Goal: Task Accomplishment & Management: Complete application form

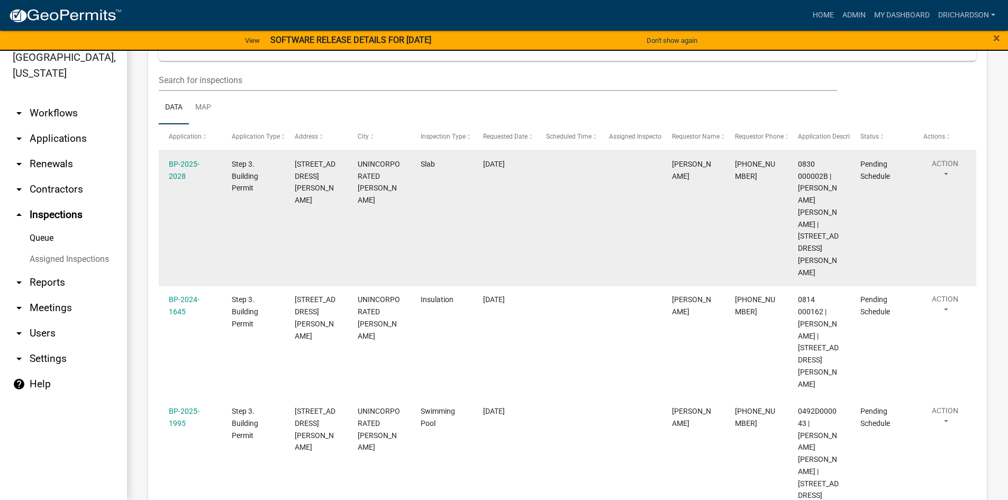
scroll to position [118, 0]
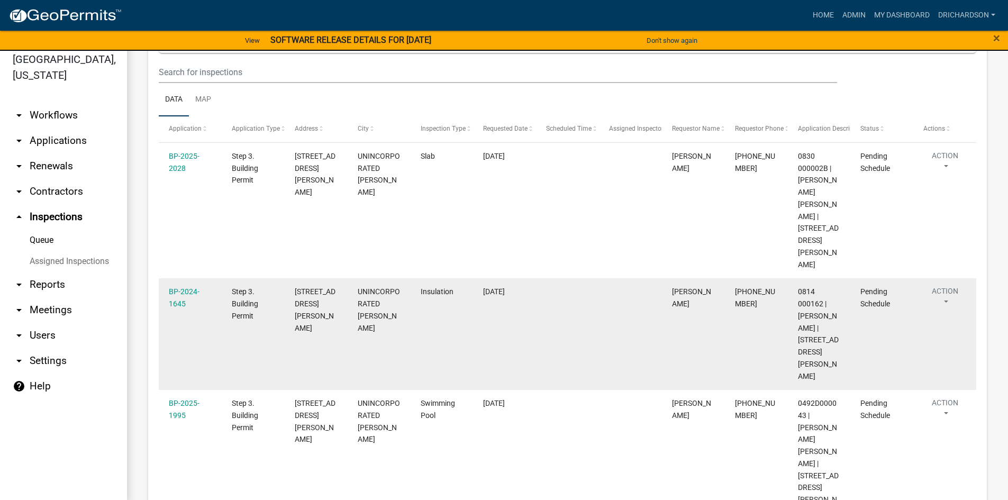
scroll to position [13, 0]
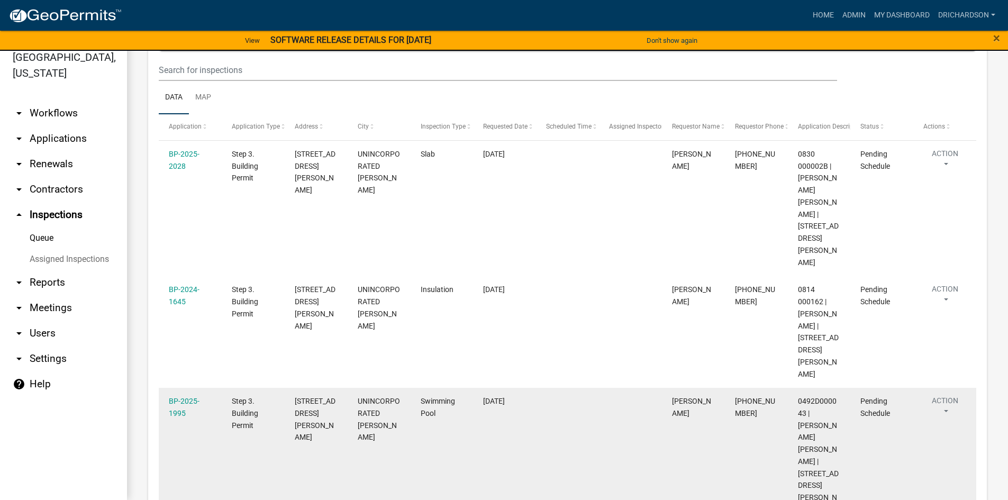
click at [936, 395] on button "Action" at bounding box center [944, 408] width 43 height 26
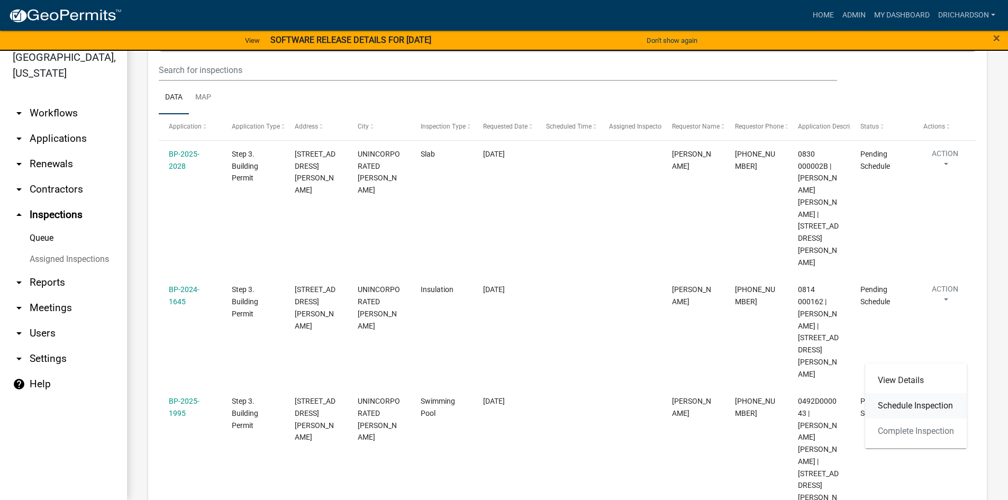
click at [914, 402] on link "Schedule Inspection" at bounding box center [916, 405] width 102 height 25
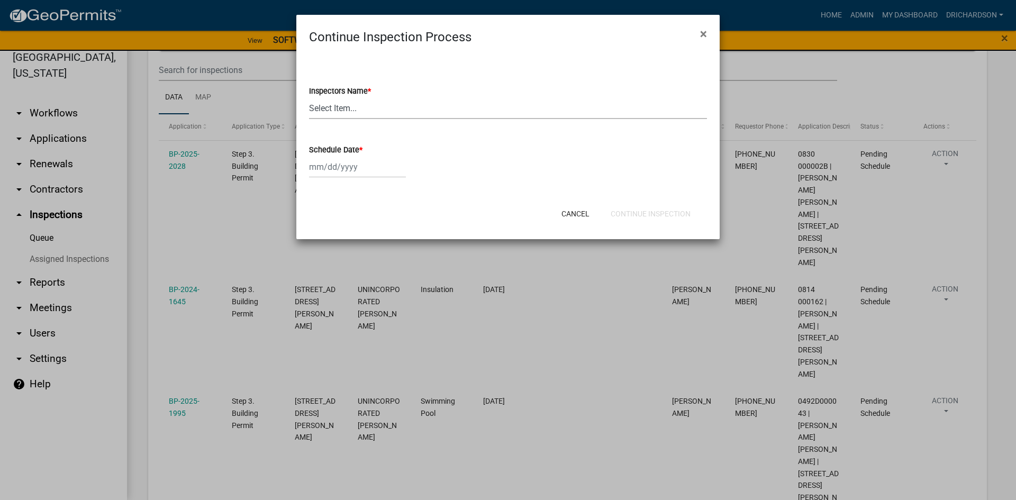
click at [347, 102] on select "Select Item... [PERSON_NAME] ([PERSON_NAME]) drichardson ([PERSON_NAME]) knorre…" at bounding box center [508, 108] width 398 height 22
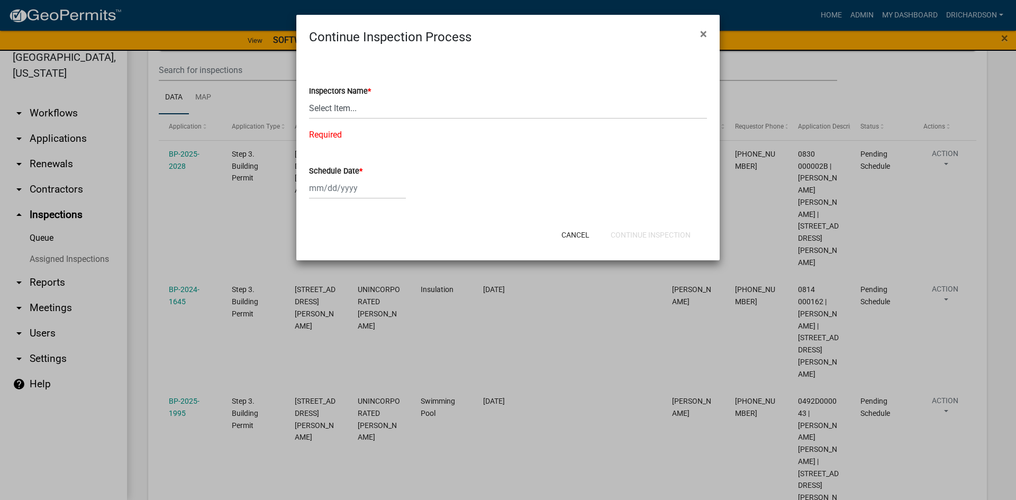
click at [274, 298] on ngb-modal-window "Continue Inspection Process × Inspectors Name * Select Item... whuff (William H…" at bounding box center [508, 250] width 1016 height 500
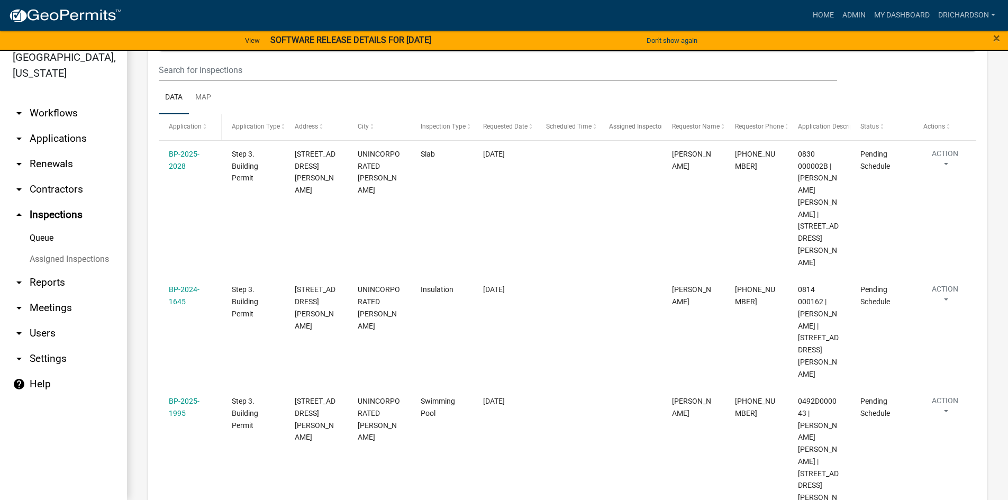
scroll to position [0, 0]
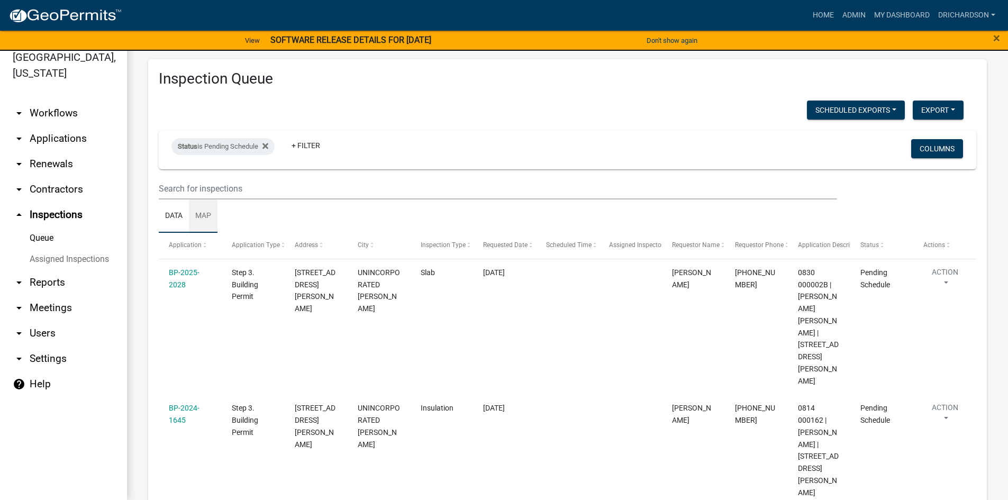
click at [206, 218] on link "Map" at bounding box center [203, 216] width 29 height 34
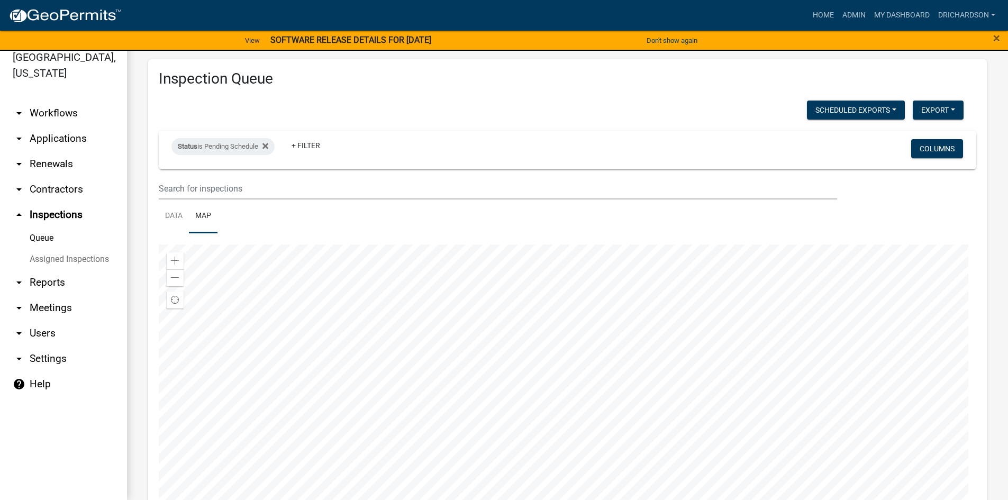
click at [513, 368] on div at bounding box center [567, 376] width 817 height 264
click at [181, 218] on link "Data" at bounding box center [174, 216] width 30 height 34
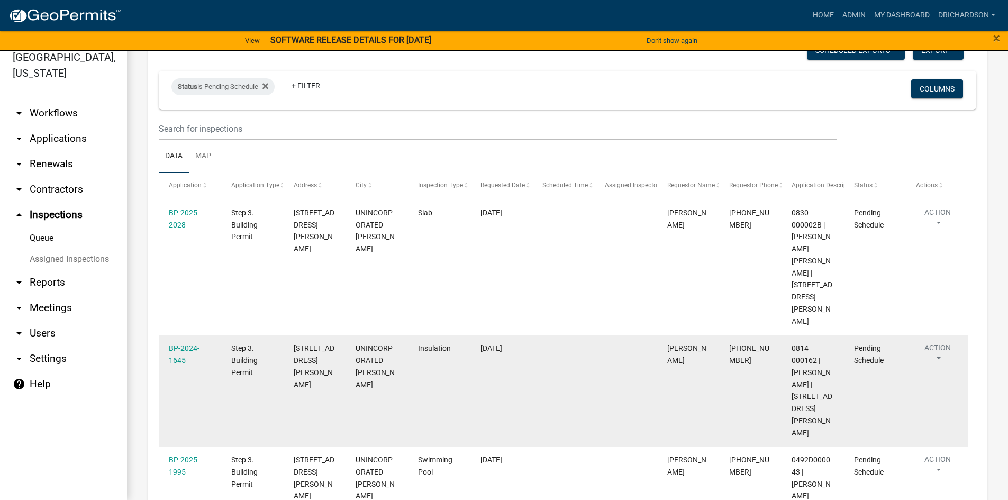
scroll to position [118, 0]
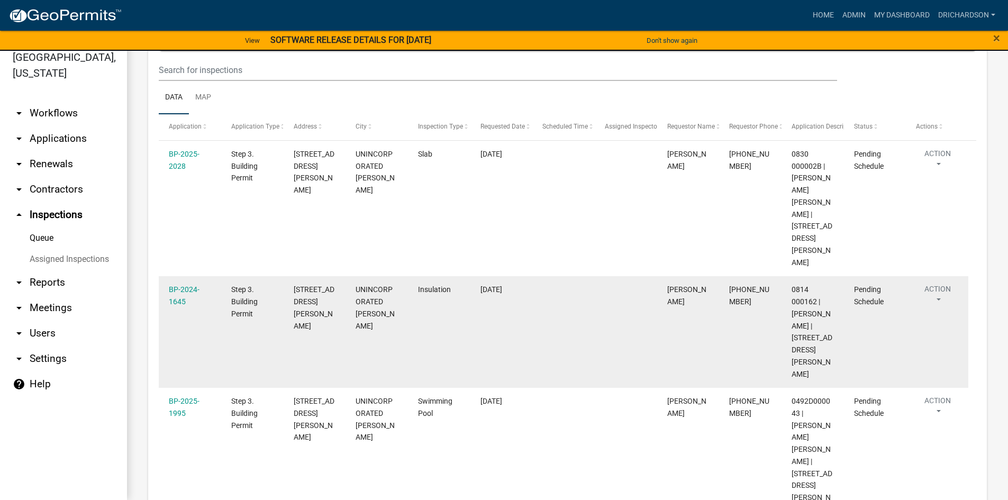
click at [940, 284] on button "Action" at bounding box center [937, 297] width 43 height 26
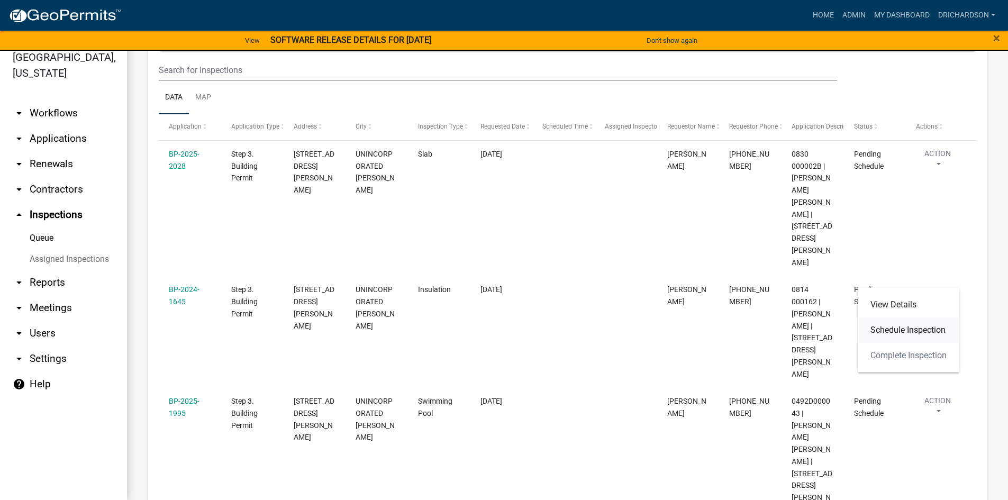
click at [909, 335] on link "Schedule Inspection" at bounding box center [908, 329] width 102 height 25
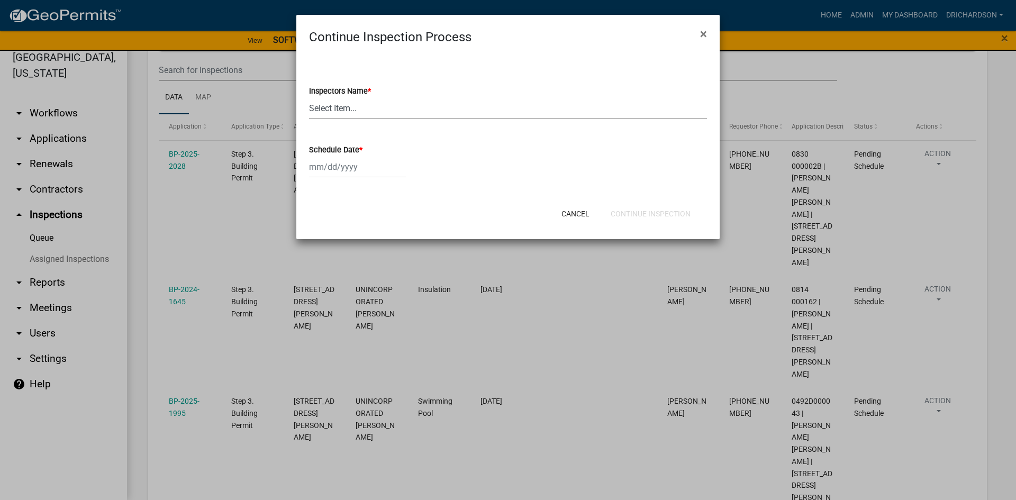
click at [349, 114] on select "Select Item... whuff (William Huff) drichardson (Douglas Richardson) knorred (K…" at bounding box center [508, 108] width 398 height 22
select select "e20251c8-f858-4aed-a4a0-52e27fd5066e"
click at [309, 97] on select "Select Item... whuff (William Huff) drichardson (Douglas Richardson) knorred (K…" at bounding box center [508, 108] width 398 height 22
click at [349, 165] on div at bounding box center [357, 167] width 97 height 22
select select "9"
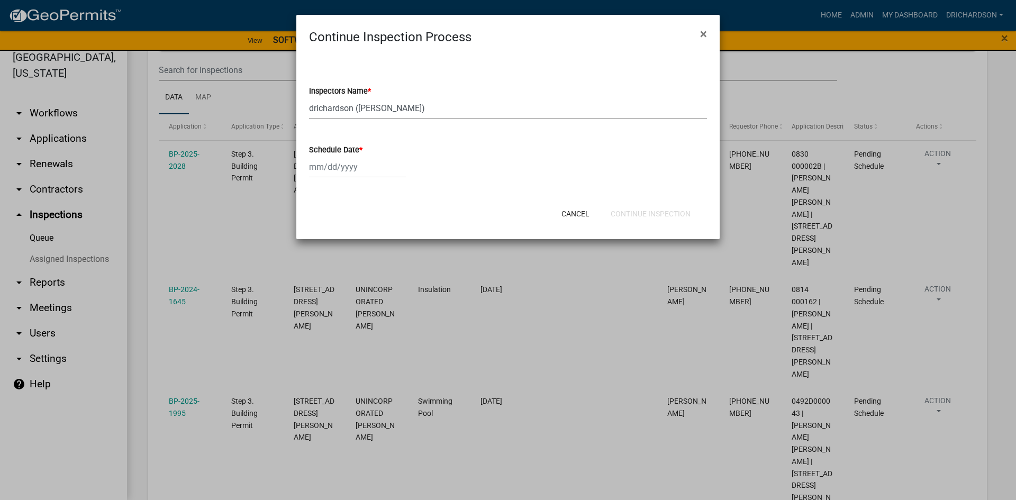
select select "2025"
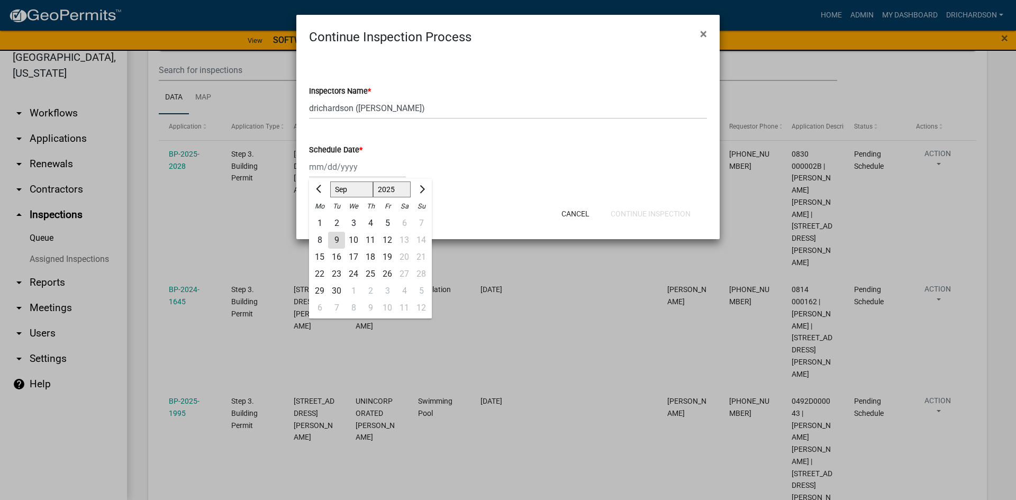
click at [341, 244] on div "9" at bounding box center [336, 240] width 17 height 17
type input "09/09/2025"
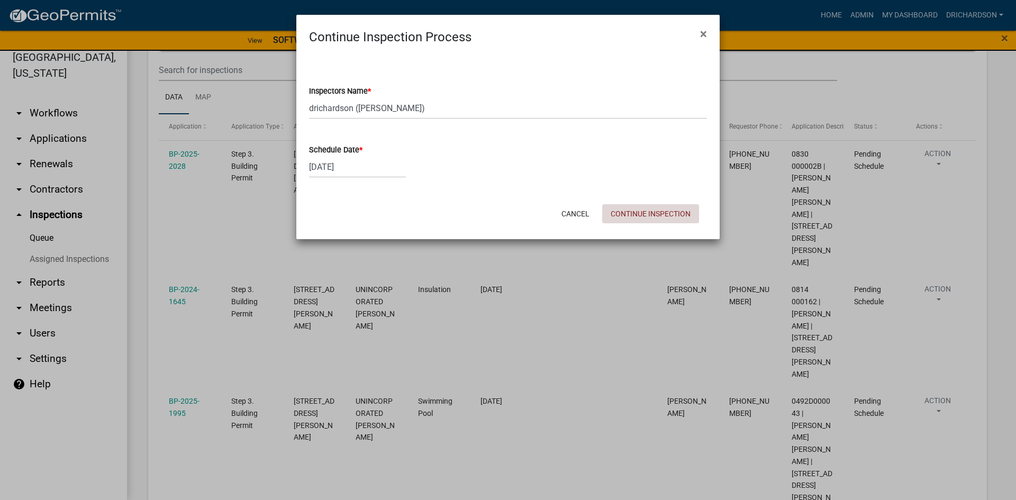
click at [669, 221] on button "Continue Inspection" at bounding box center [650, 213] width 97 height 19
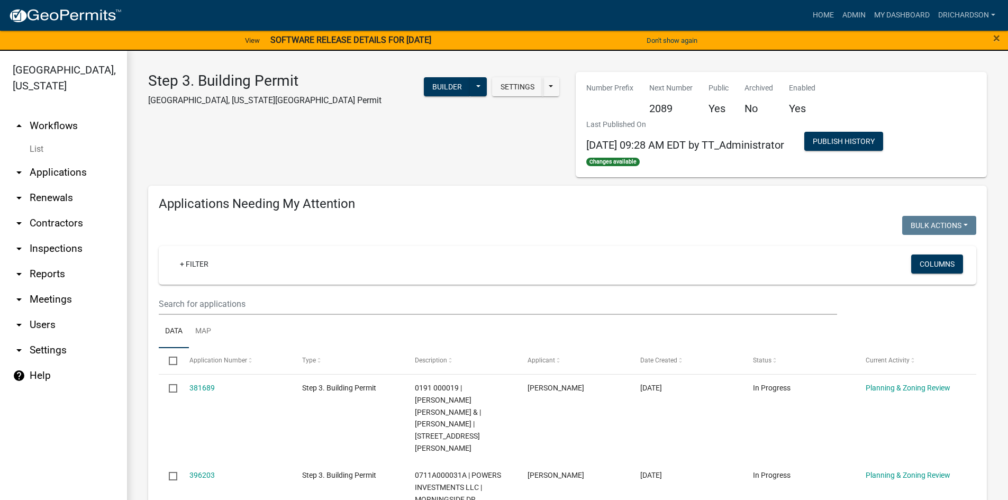
select select "1: 25"
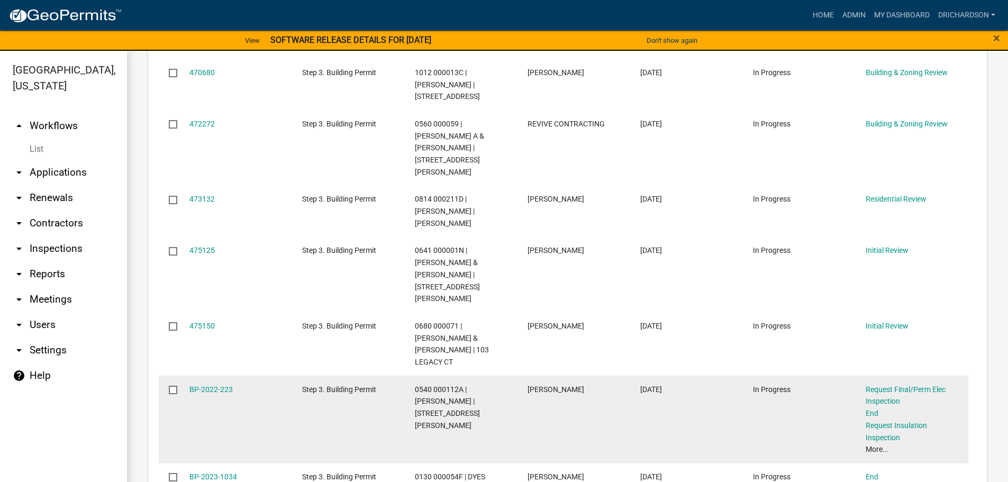
scroll to position [899, 0]
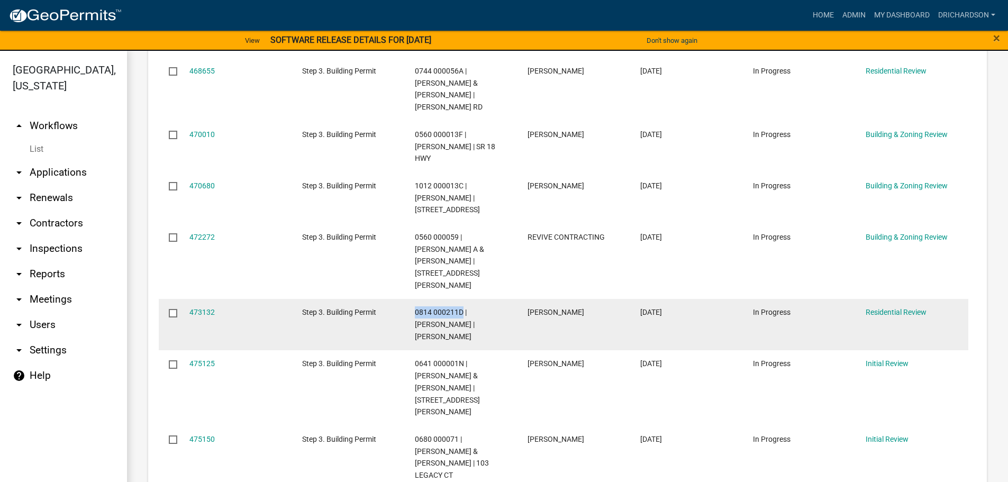
drag, startPoint x: 416, startPoint y: 200, endPoint x: 462, endPoint y: 207, distance: 46.6
click at [462, 308] on span "0814 000211D | BALDWIN SHELDON | SHIREY RD" at bounding box center [445, 324] width 60 height 33
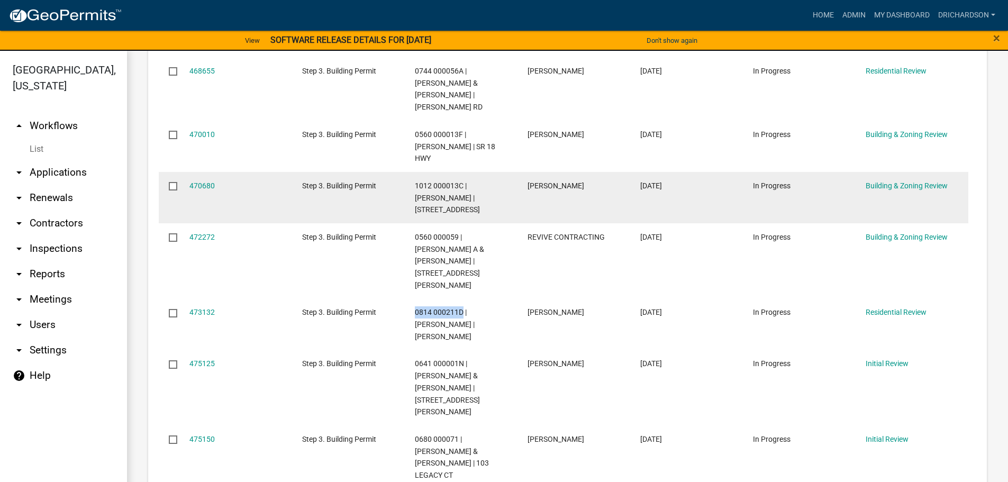
copy span "0814 000211D"
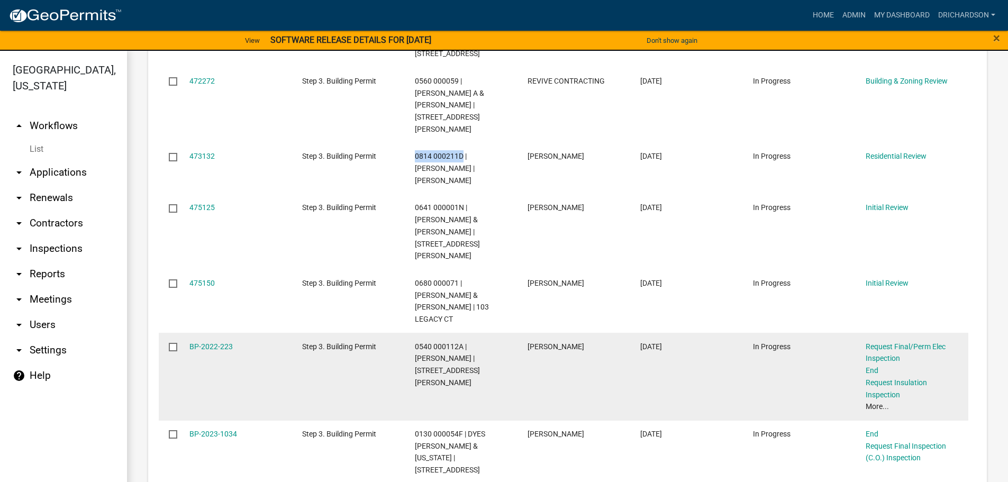
scroll to position [1058, 0]
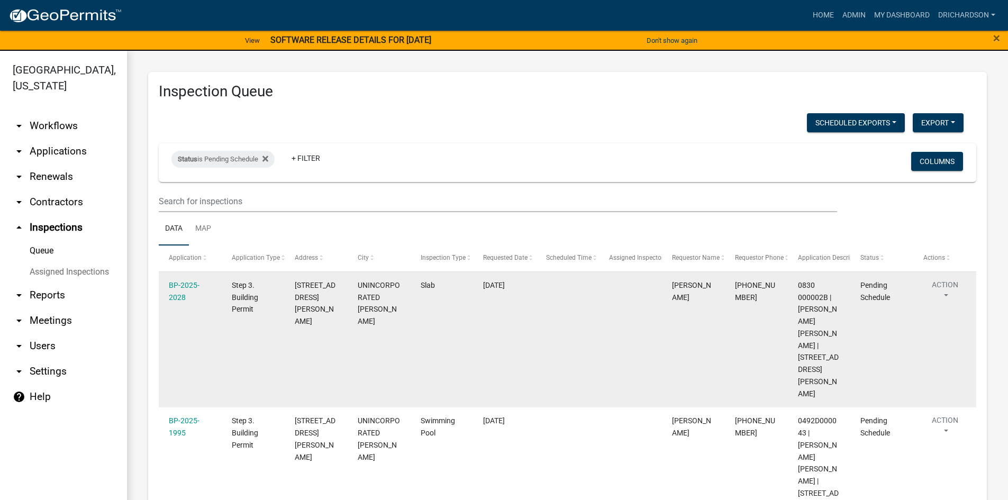
scroll to position [43, 0]
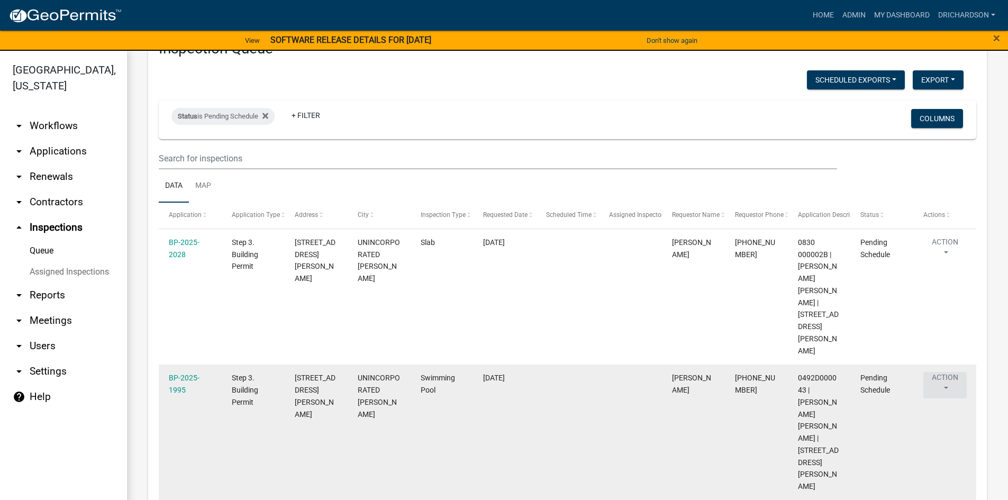
click at [950, 372] on button "Action" at bounding box center [944, 385] width 43 height 26
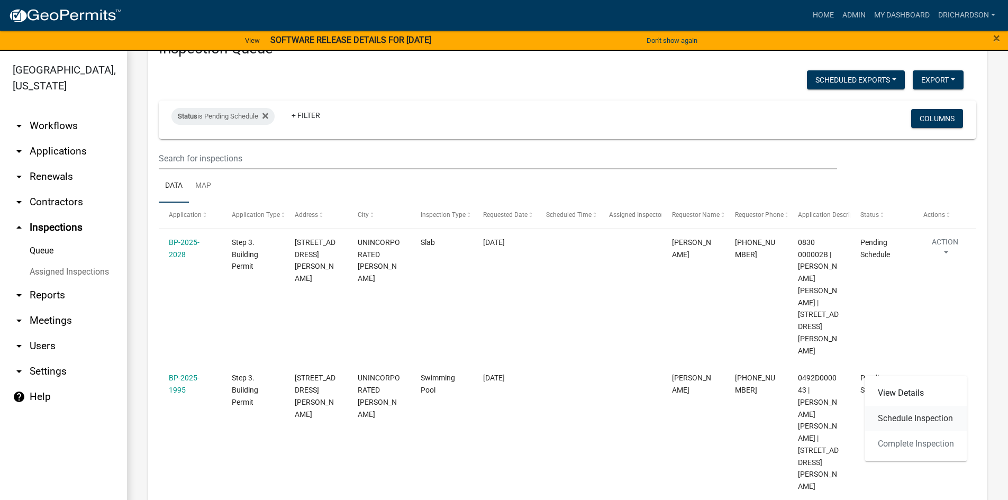
click at [929, 419] on link "Schedule Inspection" at bounding box center [916, 418] width 102 height 25
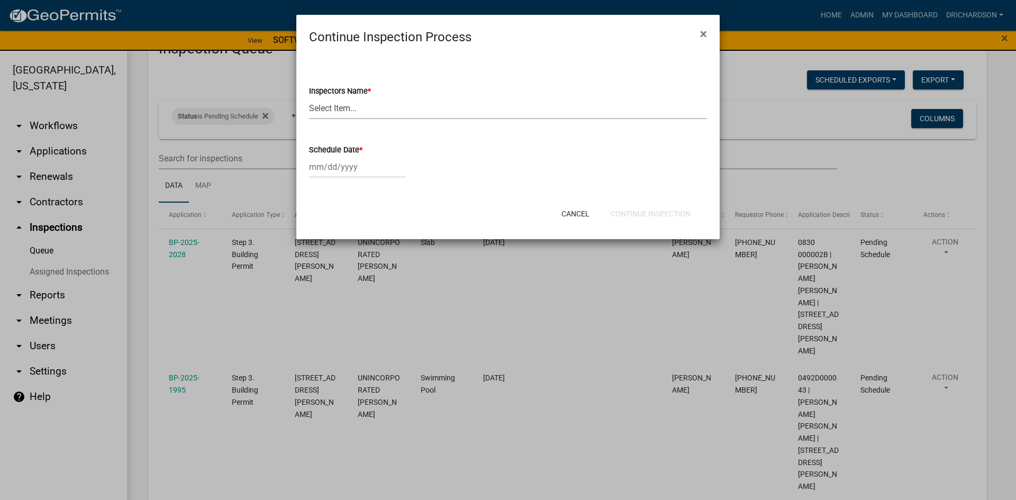
click at [333, 110] on select "Select Item... whuff (William Huff) drichardson (Douglas Richardson) knorred (K…" at bounding box center [508, 108] width 398 height 22
select select "e20251c8-f858-4aed-a4a0-52e27fd5066e"
click at [309, 97] on select "Select Item... whuff (William Huff) drichardson (Douglas Richardson) knorred (K…" at bounding box center [508, 108] width 398 height 22
click at [340, 165] on div at bounding box center [357, 167] width 97 height 22
select select "9"
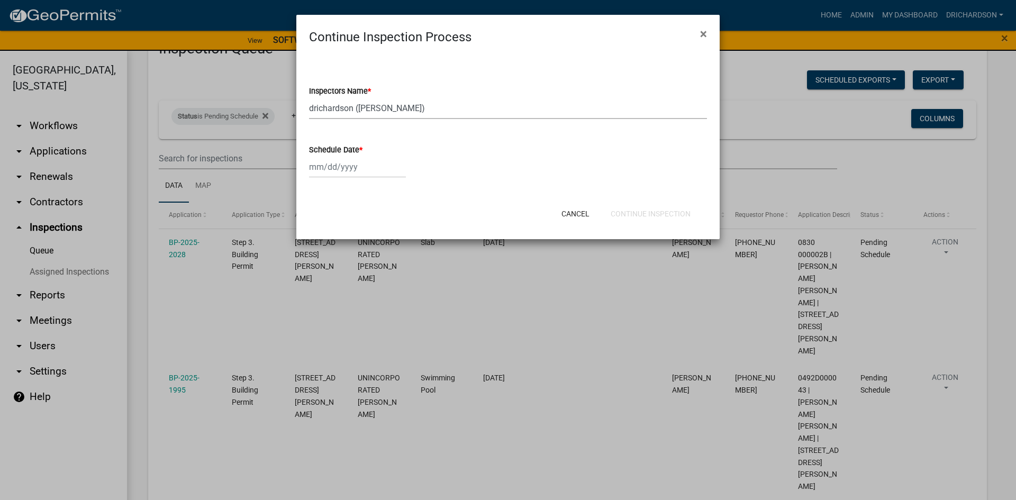
select select "2025"
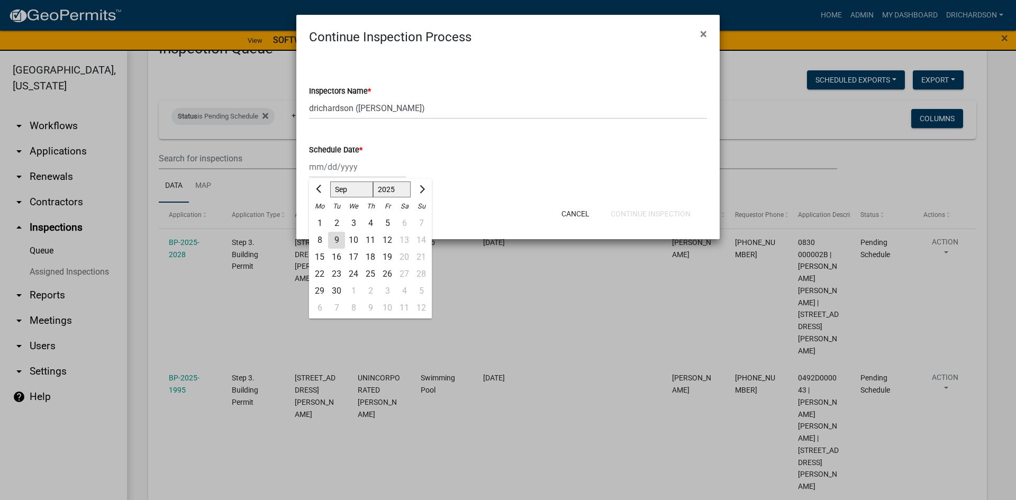
click at [331, 236] on div "9" at bounding box center [336, 240] width 17 height 17
type input "09/09/2025"
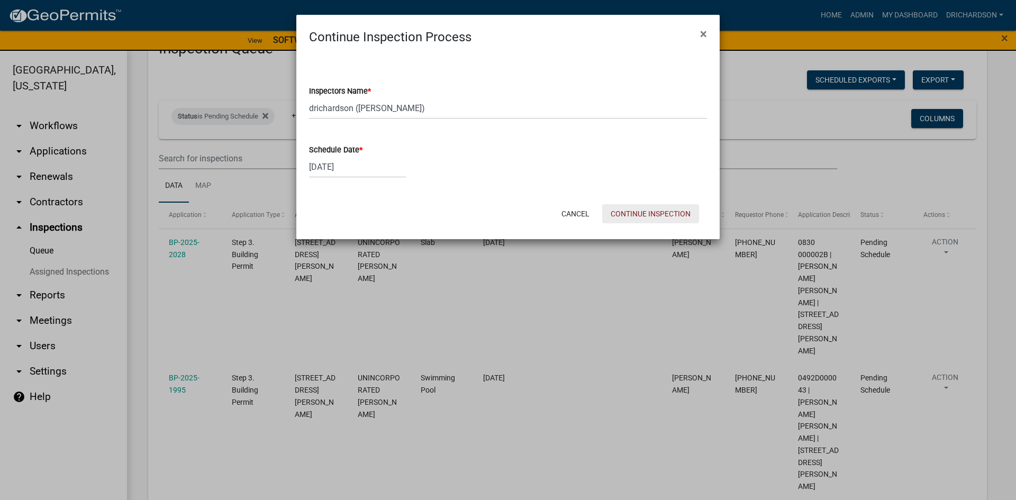
click at [642, 214] on button "Continue Inspection" at bounding box center [650, 213] width 97 height 19
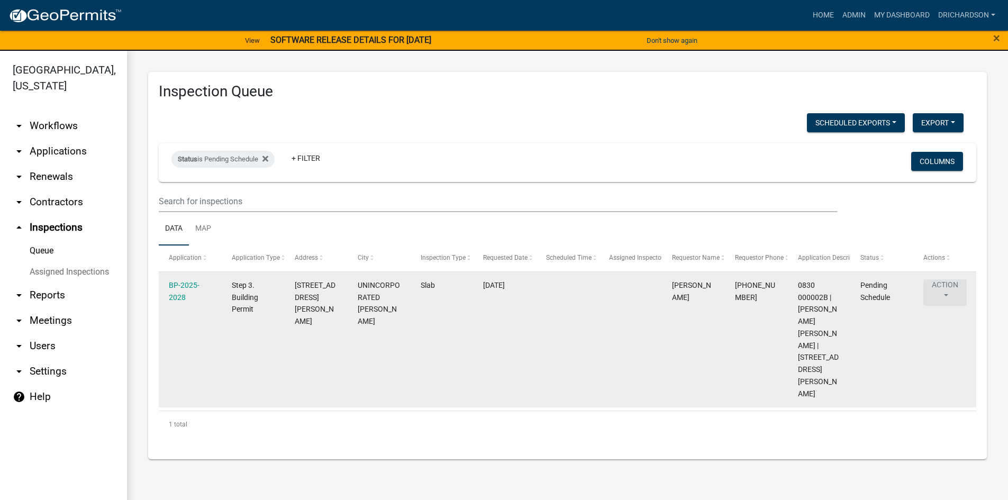
click at [939, 281] on button "Action" at bounding box center [944, 292] width 43 height 26
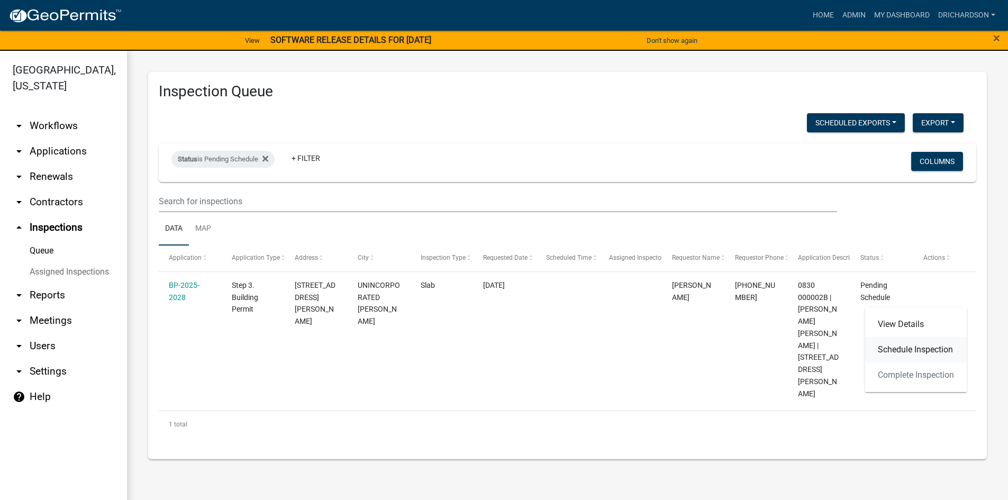
click at [930, 357] on link "Schedule Inspection" at bounding box center [916, 349] width 102 height 25
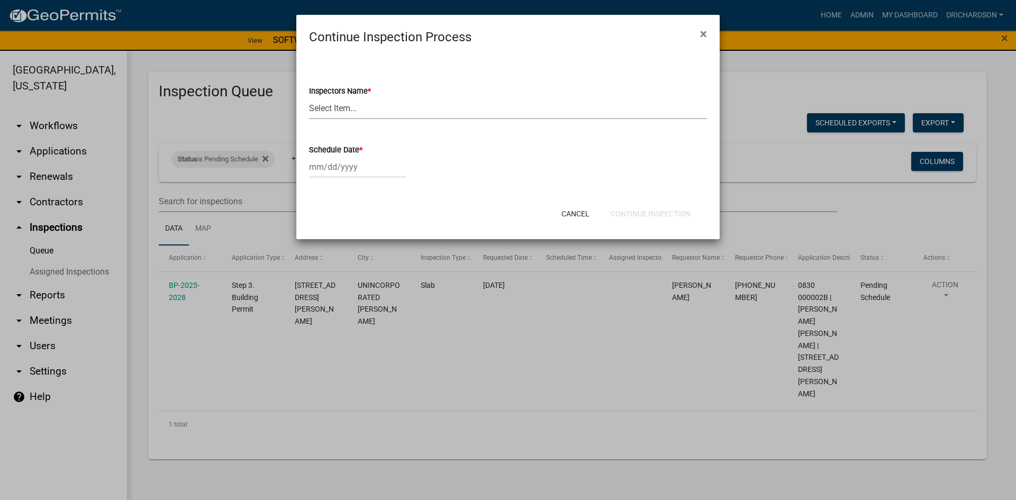
click at [358, 105] on select "Select Item... [PERSON_NAME] ([PERSON_NAME]) drichardson ([PERSON_NAME]) knorre…" at bounding box center [508, 108] width 398 height 22
select select "e20251c8-f858-4aed-a4a0-52e27fd5066e"
click at [309, 97] on select "Select Item... [PERSON_NAME] ([PERSON_NAME]) drichardson ([PERSON_NAME]) knorre…" at bounding box center [508, 108] width 398 height 22
select select "9"
select select "2025"
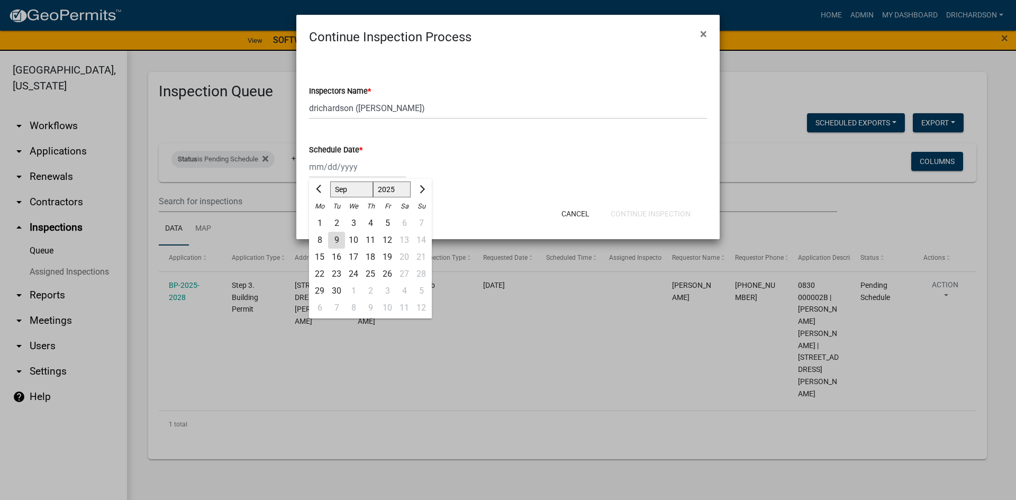
click at [344, 166] on div "[PERSON_NAME] Feb Mar Apr [PERSON_NAME][DATE] Oct Nov [DATE] 1526 1527 1528 152…" at bounding box center [357, 167] width 97 height 22
click at [334, 245] on div "9" at bounding box center [336, 240] width 17 height 17
type input "[DATE]"
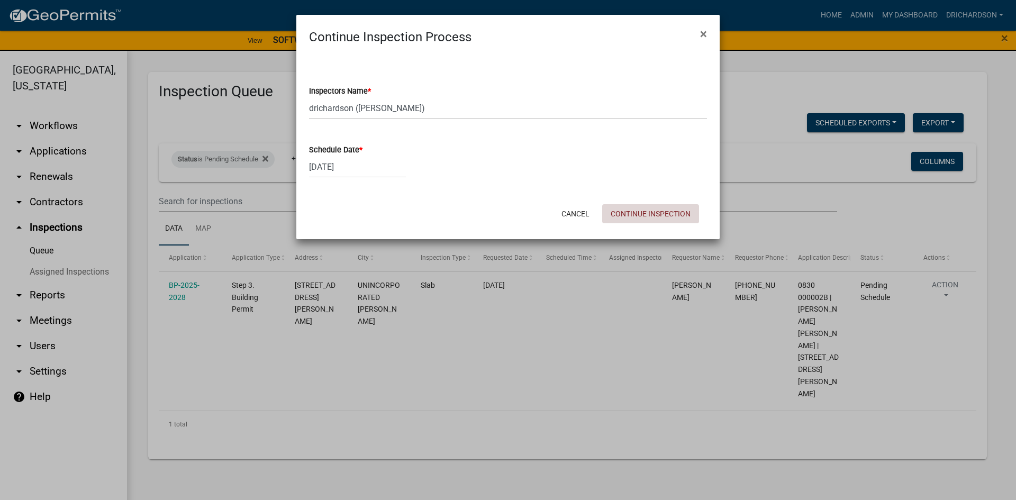
click at [644, 212] on button "Continue Inspection" at bounding box center [650, 213] width 97 height 19
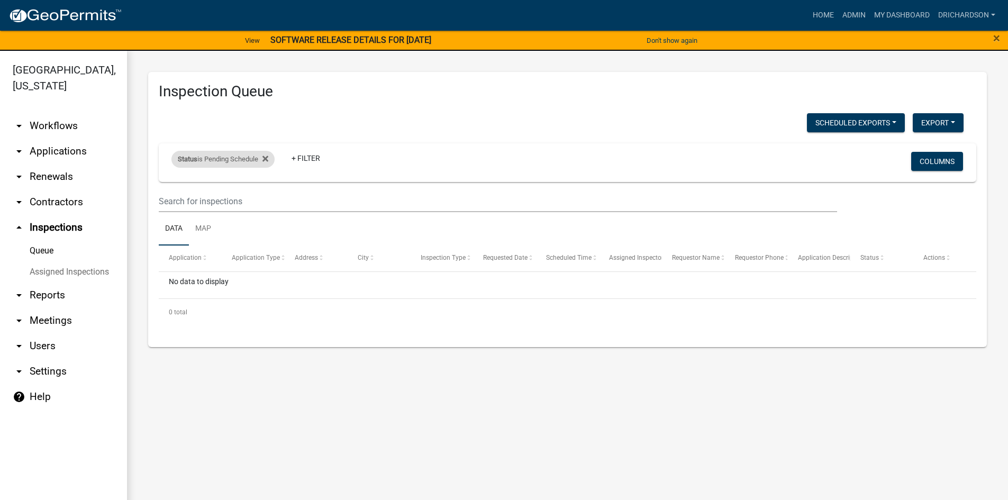
click at [251, 156] on div "Status is Pending Schedule" at bounding box center [222, 159] width 103 height 17
click at [206, 197] on select "Select an option Pending Schedule Pending Inspection Approved Denied Deleted Vo…" at bounding box center [224, 199] width 106 height 22
select select "1"
click at [173, 188] on select "Select an option Pending Schedule Pending Inspection Approved Denied Deleted Vo…" at bounding box center [224, 199] width 106 height 22
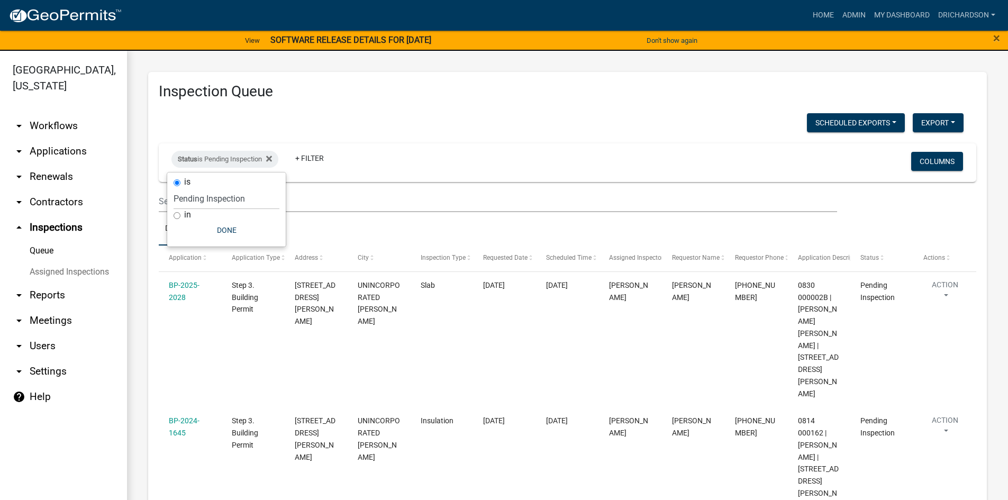
click at [359, 141] on div "Scheduled Exports + Create New Daily Inspection List Export Excel Format (.xlsx…" at bounding box center [567, 404] width 817 height 582
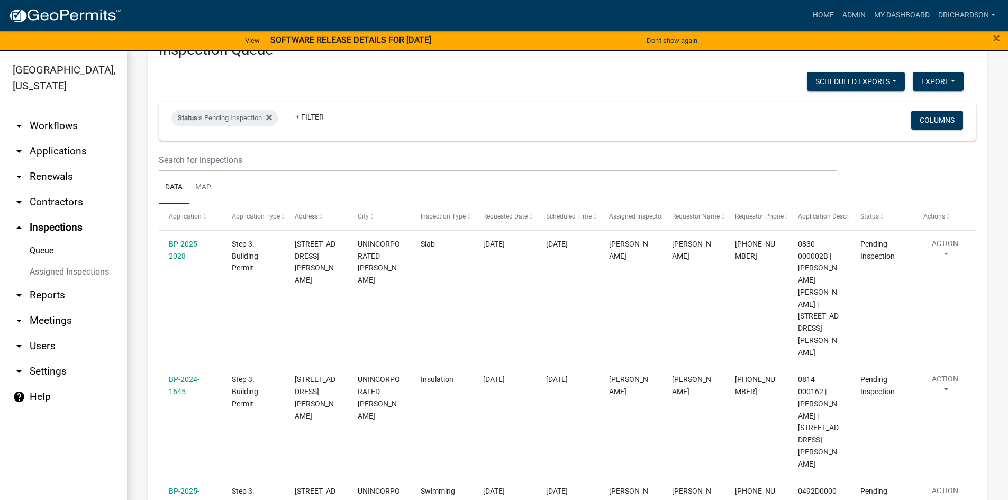
scroll to position [118, 0]
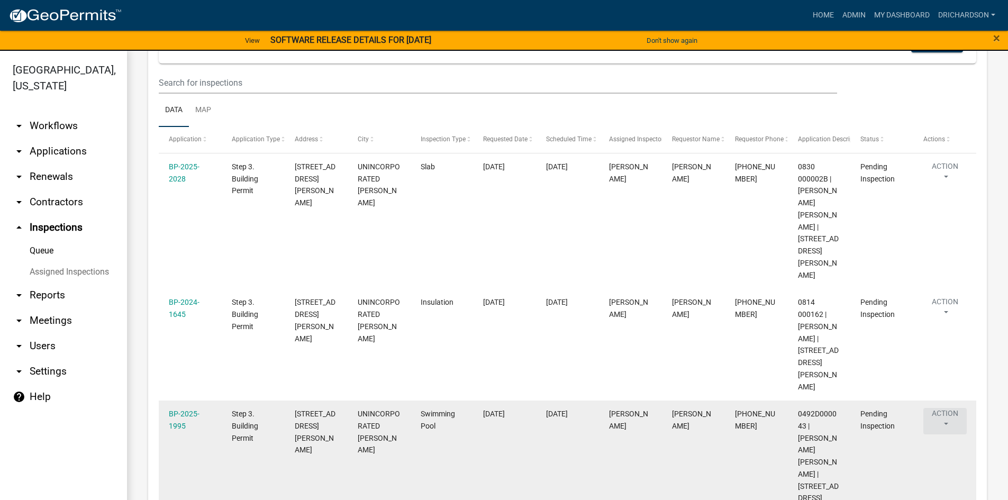
click at [940, 408] on button "Action" at bounding box center [944, 421] width 43 height 26
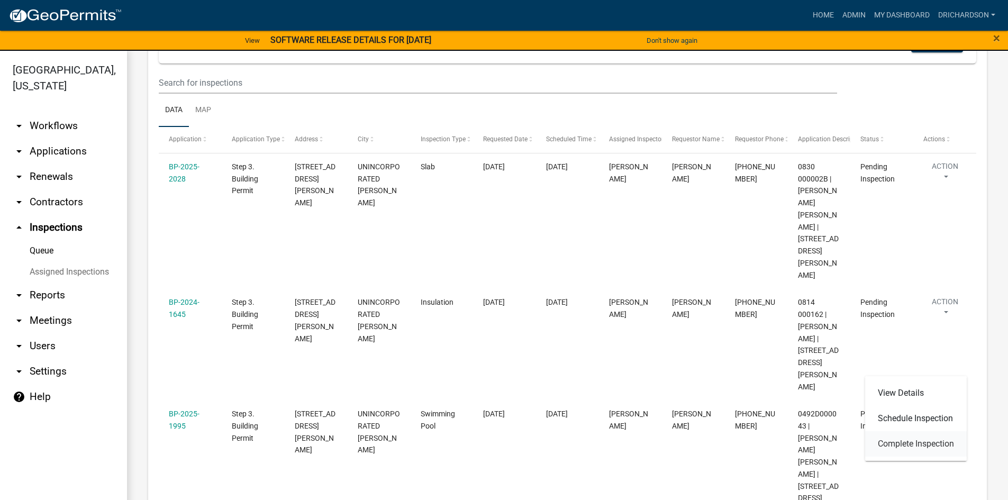
click at [904, 438] on link "Complete Inspection" at bounding box center [916, 443] width 102 height 25
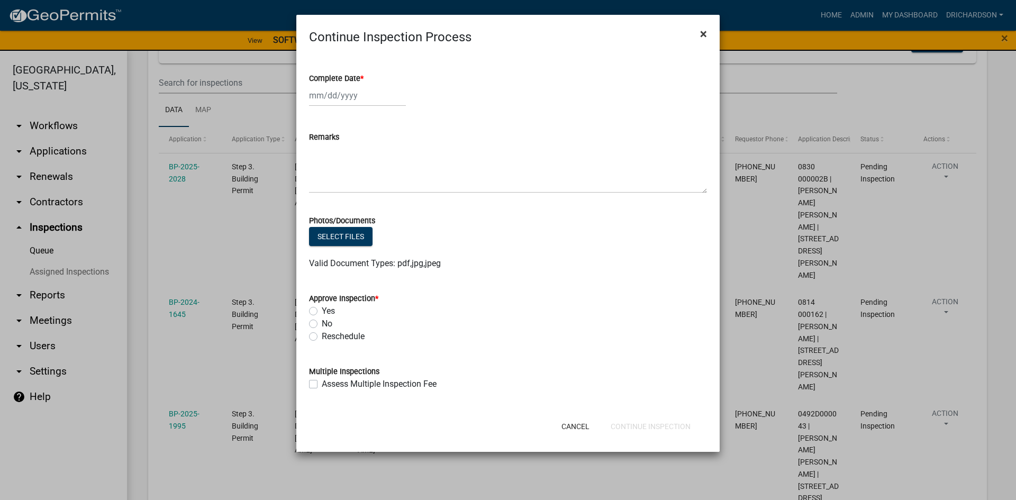
click at [699, 32] on button "×" at bounding box center [703, 34] width 24 height 30
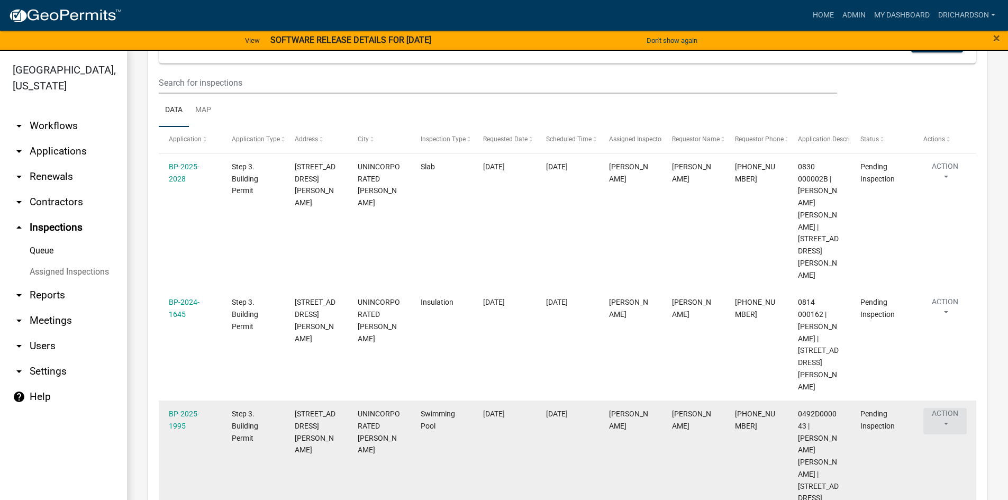
click at [944, 408] on button "Action" at bounding box center [944, 421] width 43 height 26
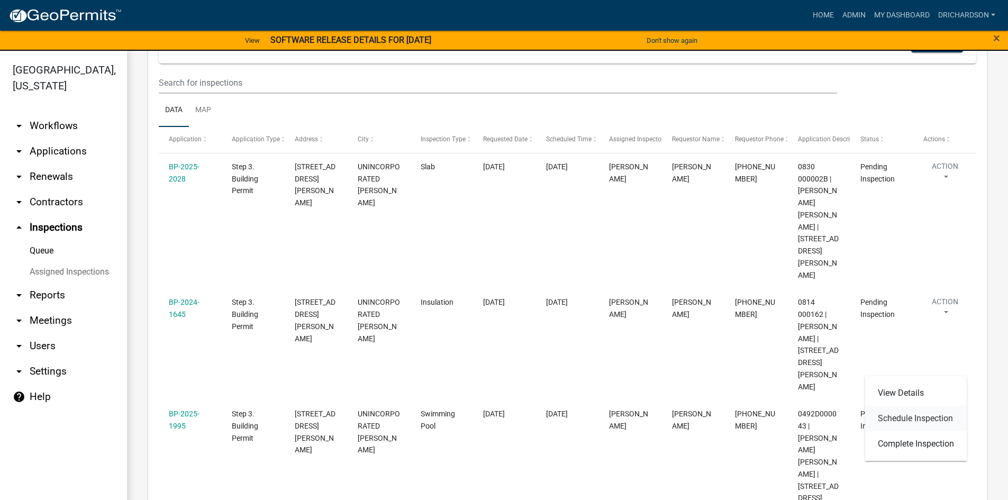
click at [909, 415] on link "Schedule Inspection" at bounding box center [916, 418] width 102 height 25
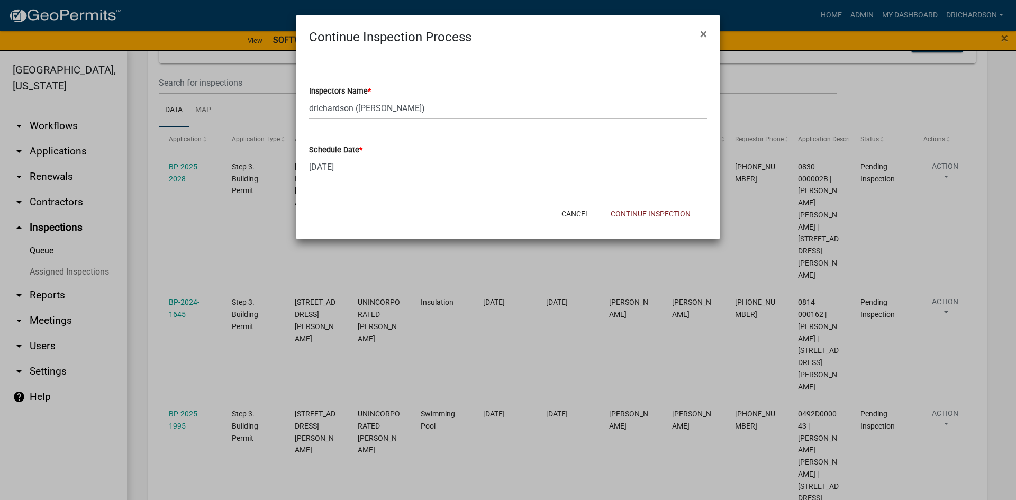
click at [351, 114] on select "Select Item... whuff (William Huff) drichardson (Douglas Richardson) knorred (K…" at bounding box center [508, 108] width 398 height 22
select select "a5a5a9dc-14a5-4192-801a-4b6ec73e6000"
click at [309, 97] on select "Select Item... whuff (William Huff) drichardson (Douglas Richardson) knorred (K…" at bounding box center [508, 108] width 398 height 22
click at [629, 215] on button "Continue Inspection" at bounding box center [650, 213] width 97 height 19
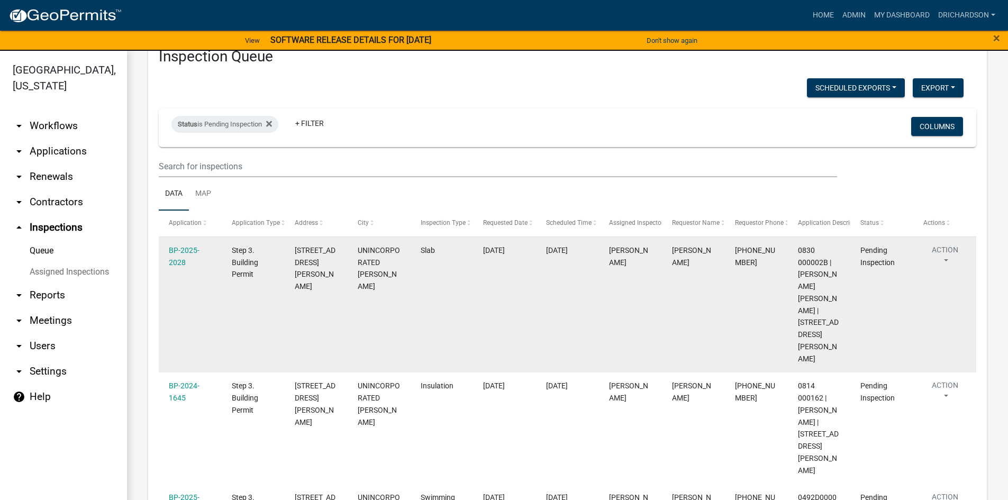
scroll to position [106, 0]
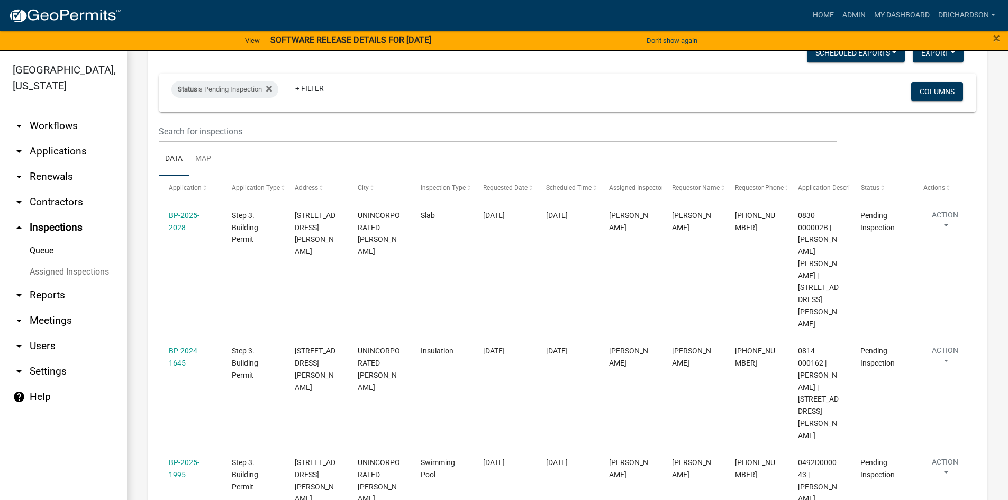
scroll to position [13, 0]
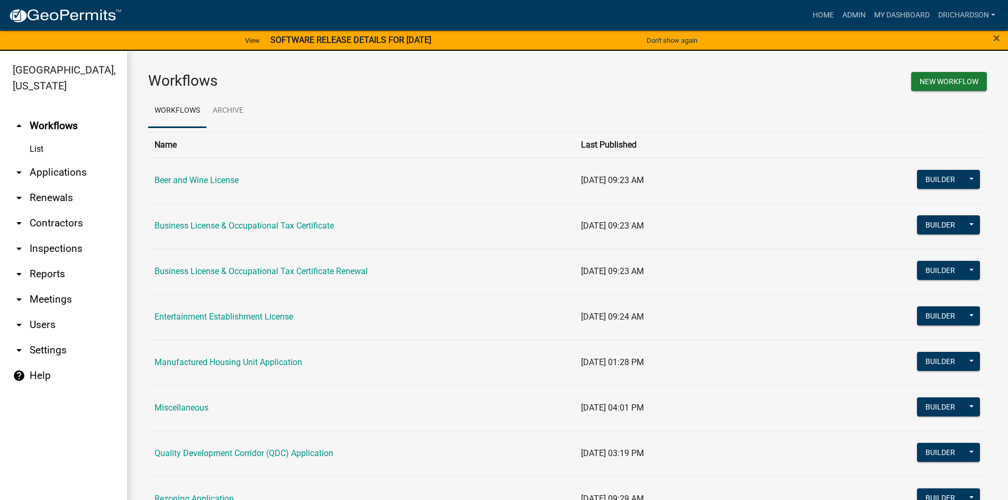
click at [56, 113] on link "arrow_drop_up Workflows" at bounding box center [63, 125] width 127 height 25
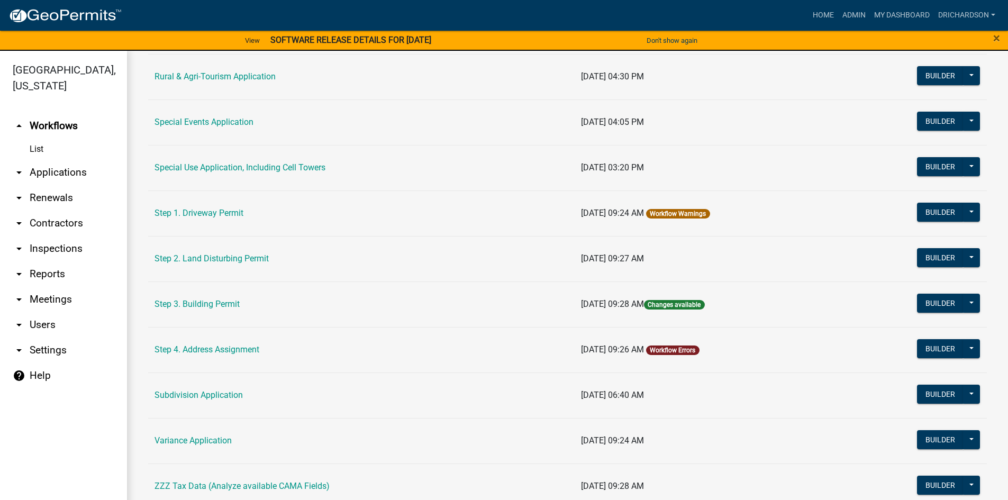
scroll to position [476, 0]
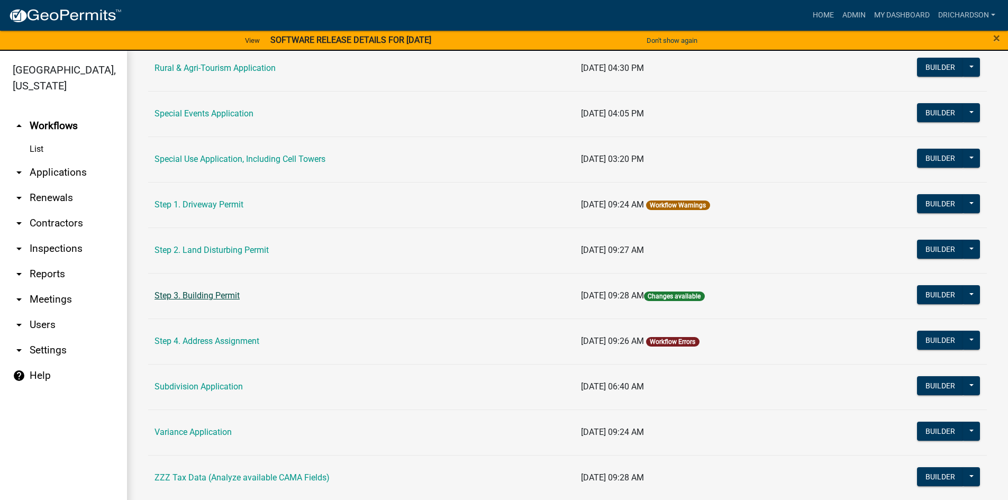
click at [209, 300] on link "Step 3. Building Permit" at bounding box center [196, 295] width 85 height 10
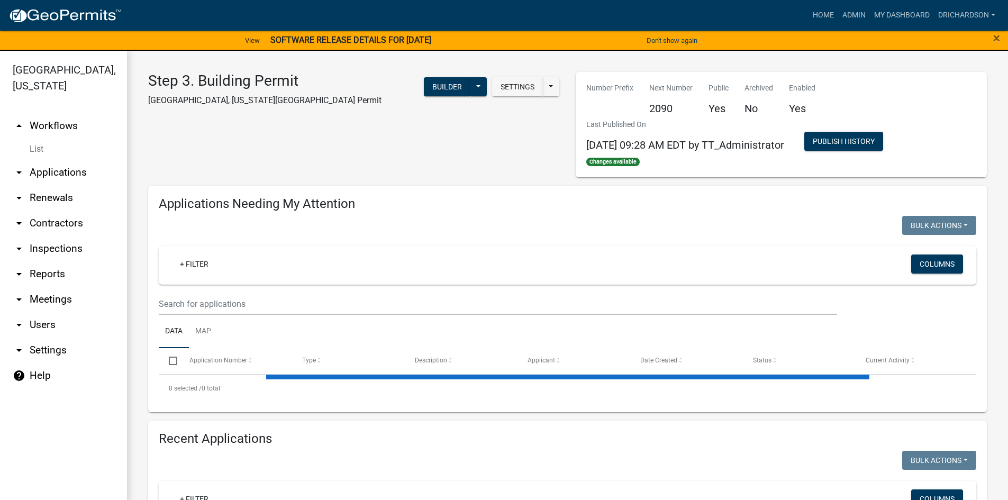
select select "1: 25"
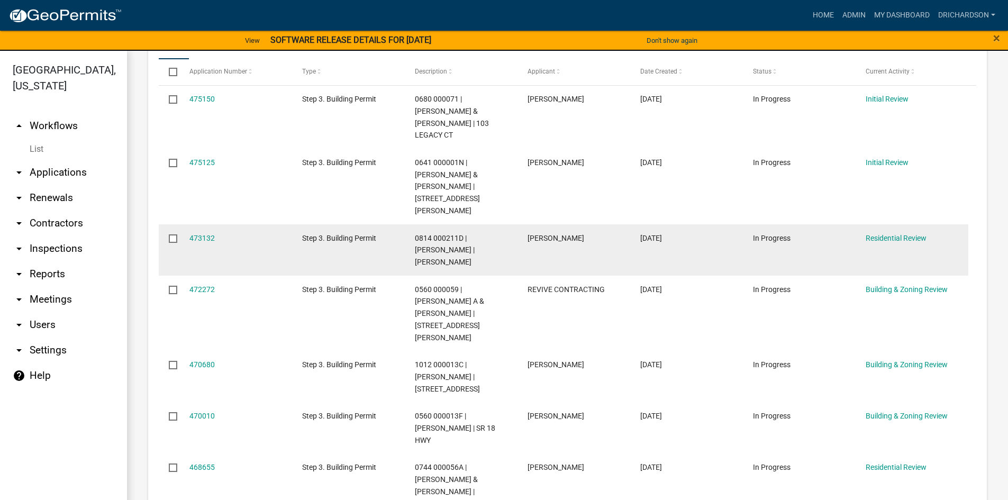
scroll to position [264, 0]
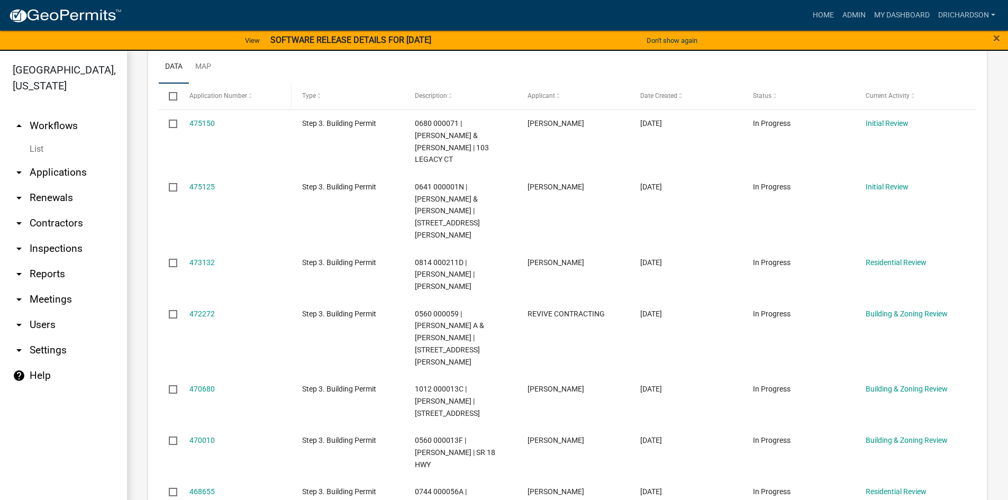
click at [232, 95] on span "Application Number" at bounding box center [218, 95] width 58 height 7
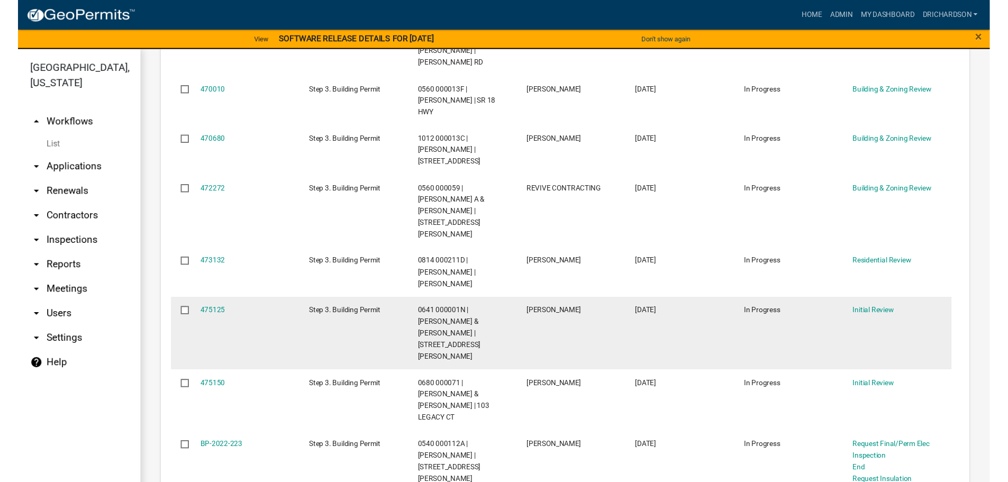
scroll to position [952, 0]
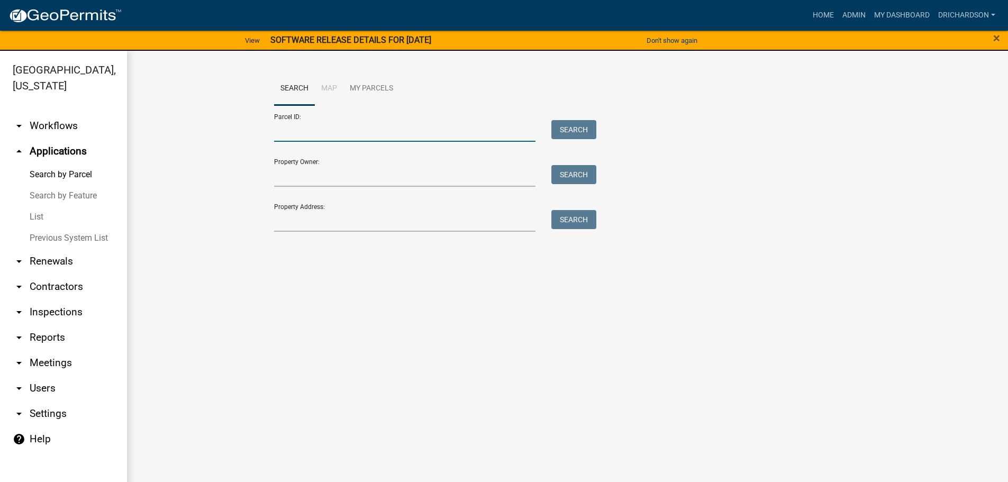
click at [288, 127] on input "Parcel ID:" at bounding box center [405, 131] width 262 height 22
paste input "0814 000211D"
type input "0814 000211D"
click at [579, 134] on button "Search" at bounding box center [573, 129] width 45 height 19
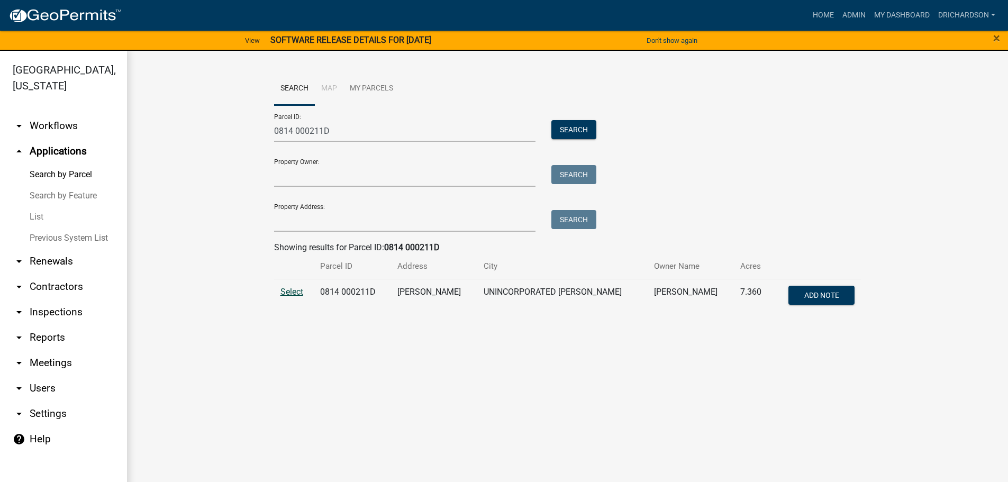
click at [299, 292] on span "Select" at bounding box center [291, 292] width 23 height 10
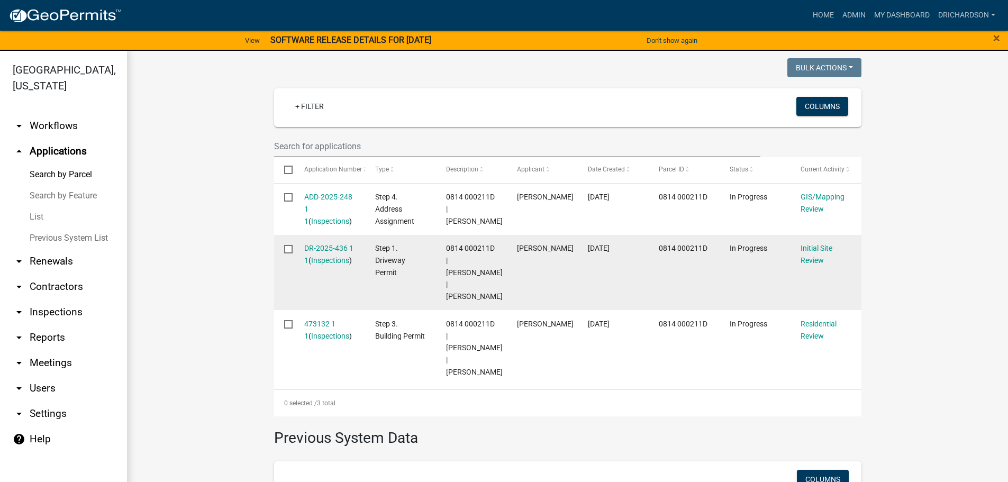
scroll to position [218, 0]
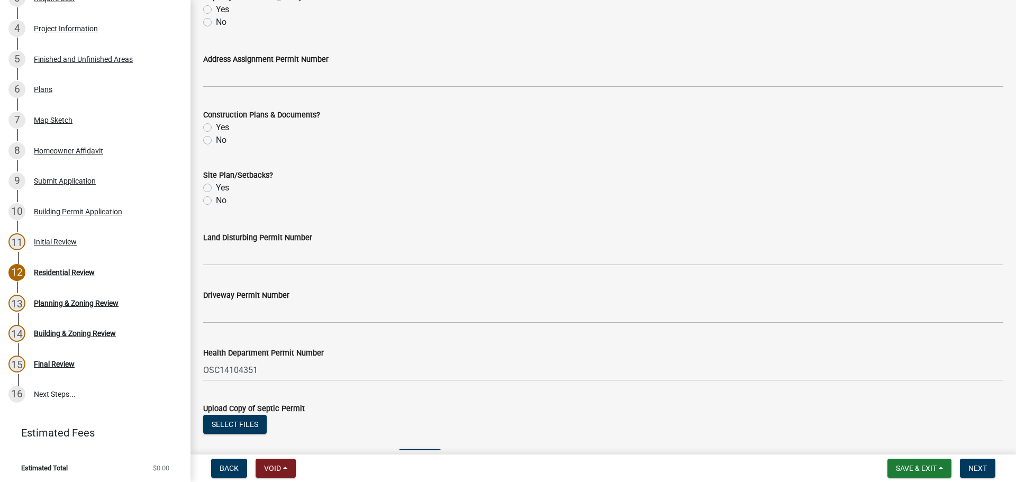
scroll to position [264, 0]
